Goal: Information Seeking & Learning: Learn about a topic

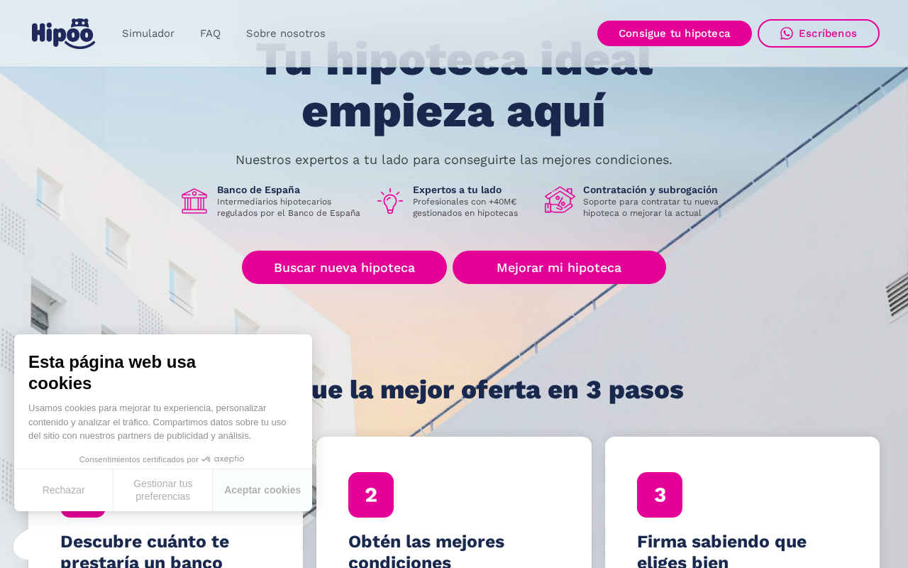
scroll to position [69, 0]
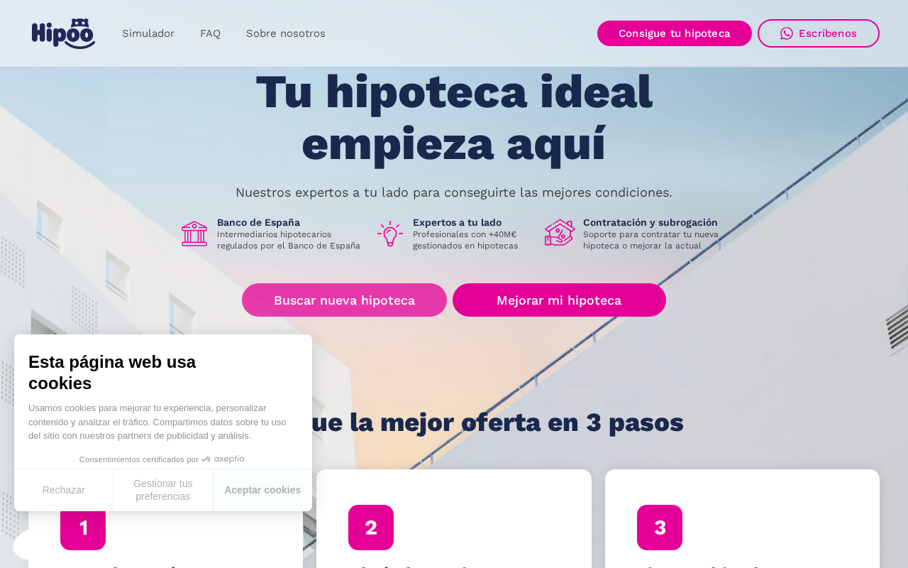
click at [364, 297] on link "Buscar nueva hipoteca" at bounding box center [344, 299] width 205 height 33
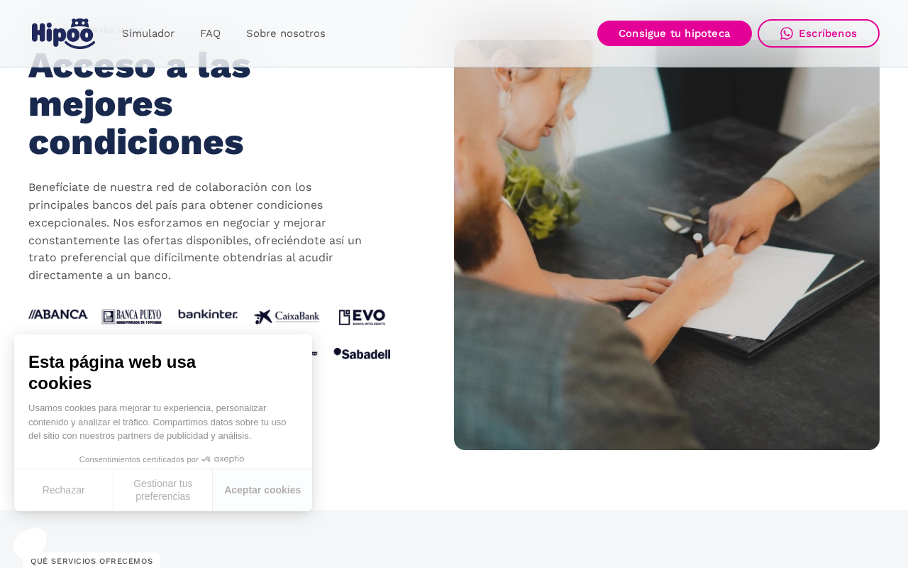
scroll to position [1345, 0]
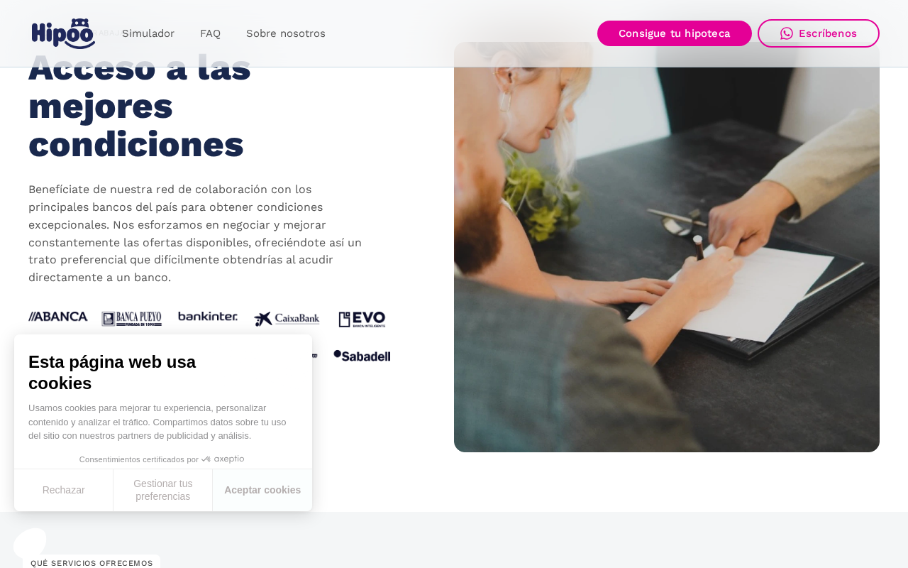
click at [82, 487] on button "Rechazar" at bounding box center [63, 490] width 99 height 42
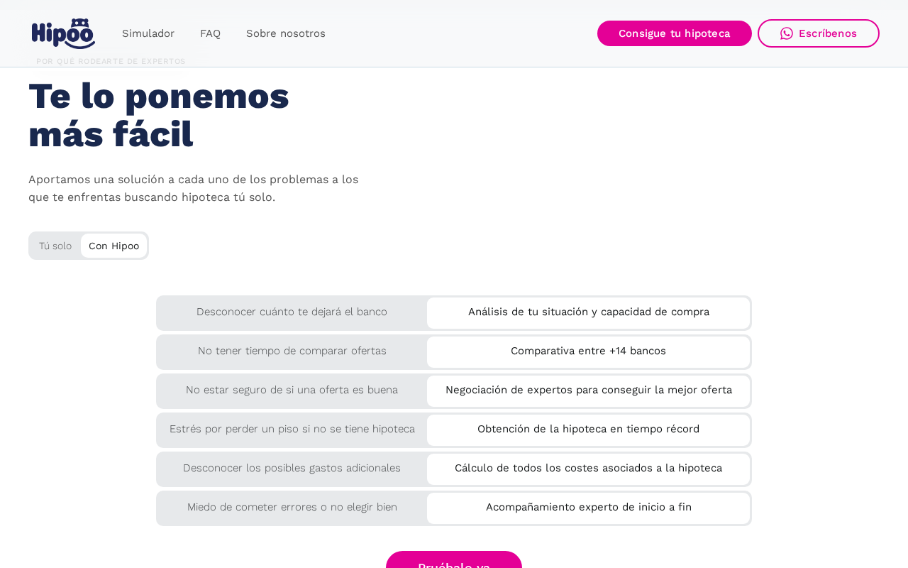
scroll to position [2400, 0]
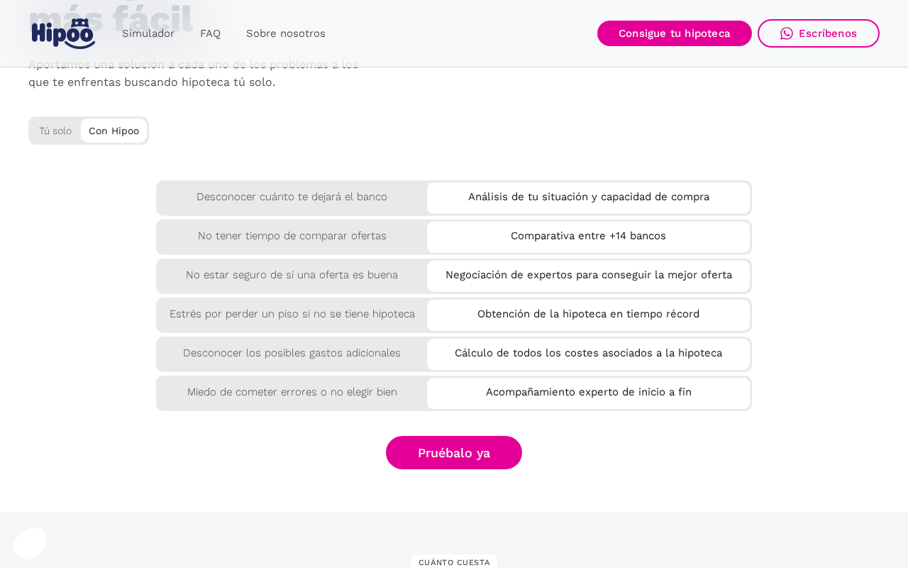
click at [256, 194] on div "Desconocer cuánto te dejará el banco" at bounding box center [292, 193] width 272 height 26
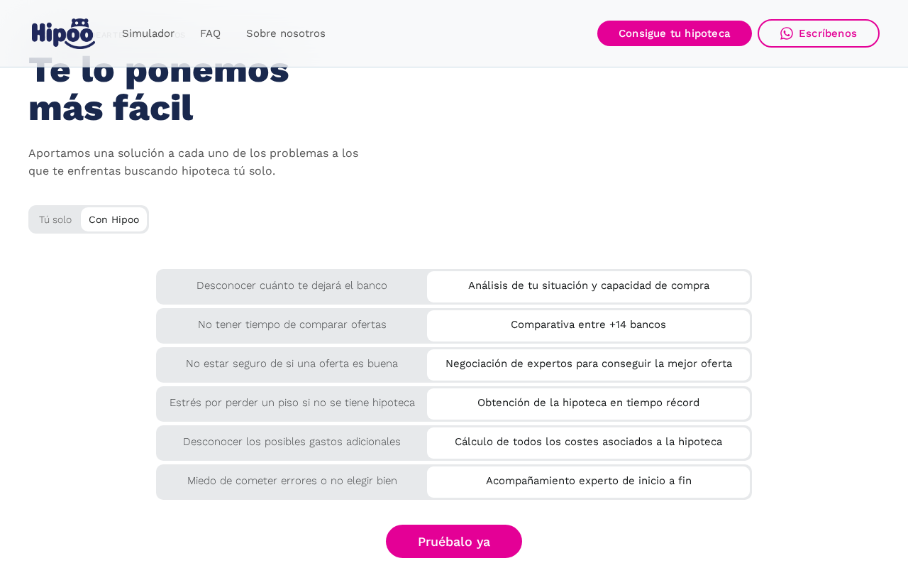
scroll to position [2309, 0]
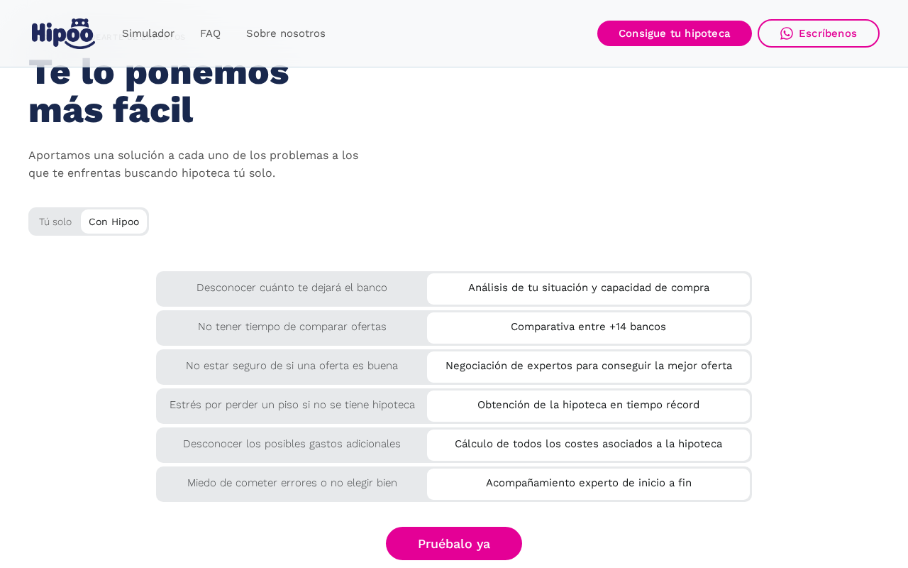
click at [60, 226] on div "Tú solo" at bounding box center [88, 218] width 121 height 23
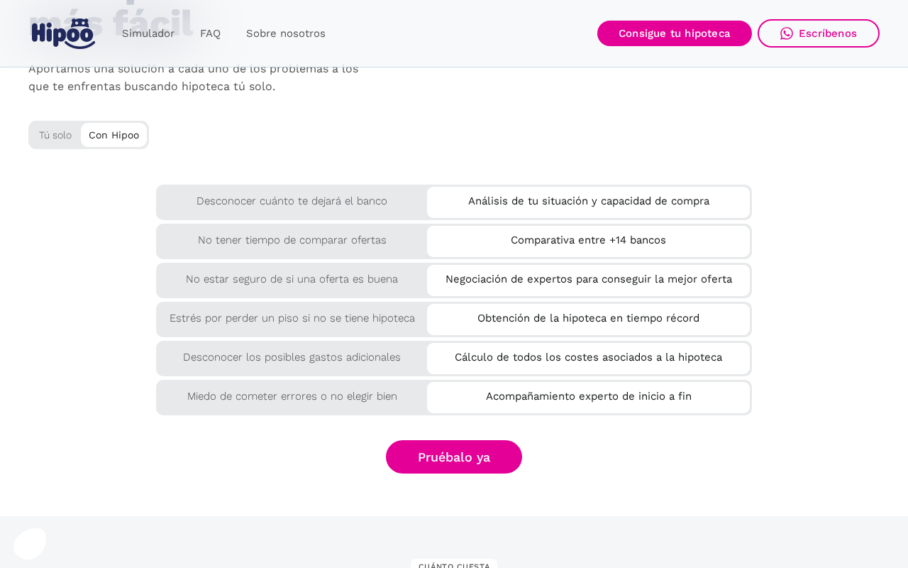
scroll to position [2423, 0]
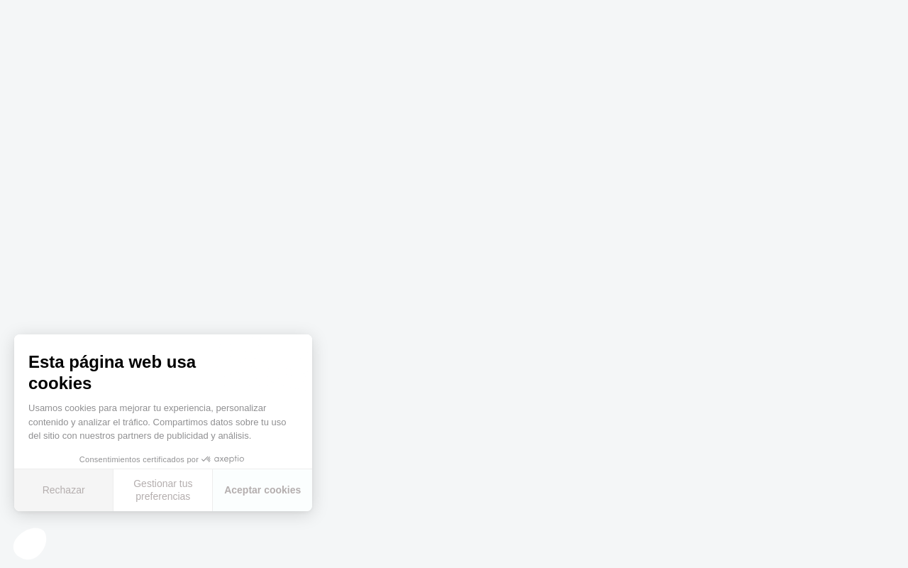
click at [74, 494] on button "Rechazar" at bounding box center [63, 490] width 99 height 42
